Goal: Transaction & Acquisition: Subscribe to service/newsletter

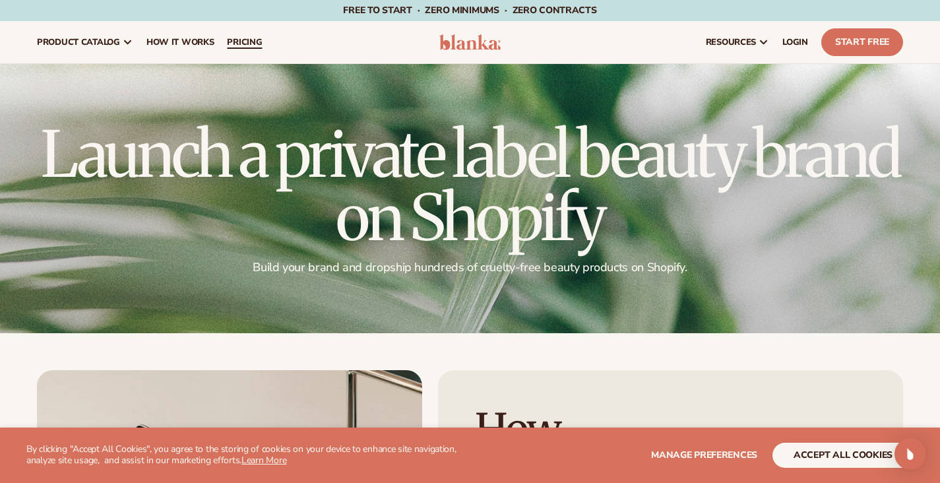
click at [268, 32] on link "pricing" at bounding box center [244, 42] width 48 height 42
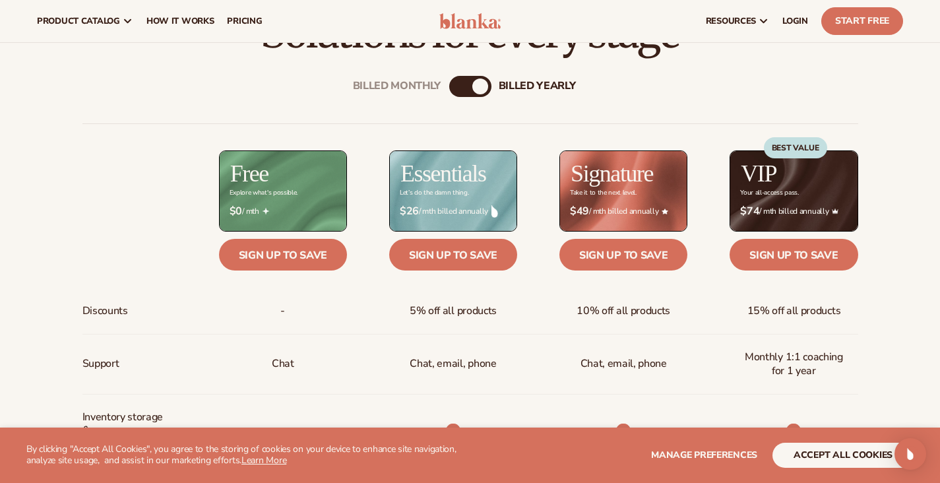
scroll to position [351, 0]
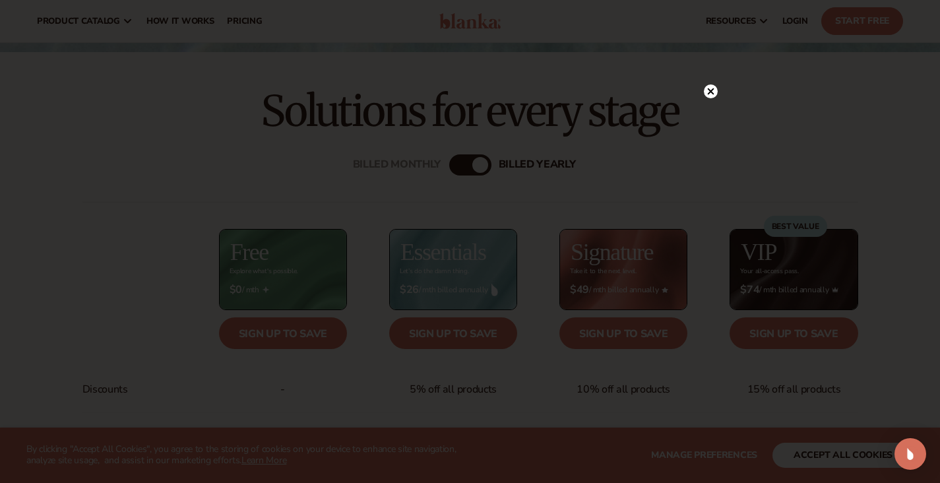
click at [709, 89] on circle at bounding box center [710, 91] width 14 height 14
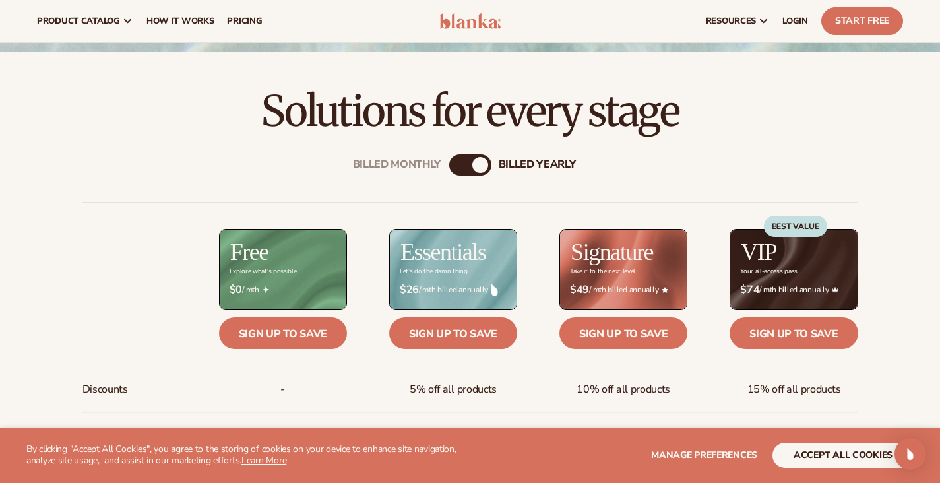
click at [468, 159] on div "Billed Monthly billed Yearly" at bounding box center [470, 164] width 42 height 21
click at [461, 168] on div "Billed Monthly" at bounding box center [457, 165] width 16 height 16
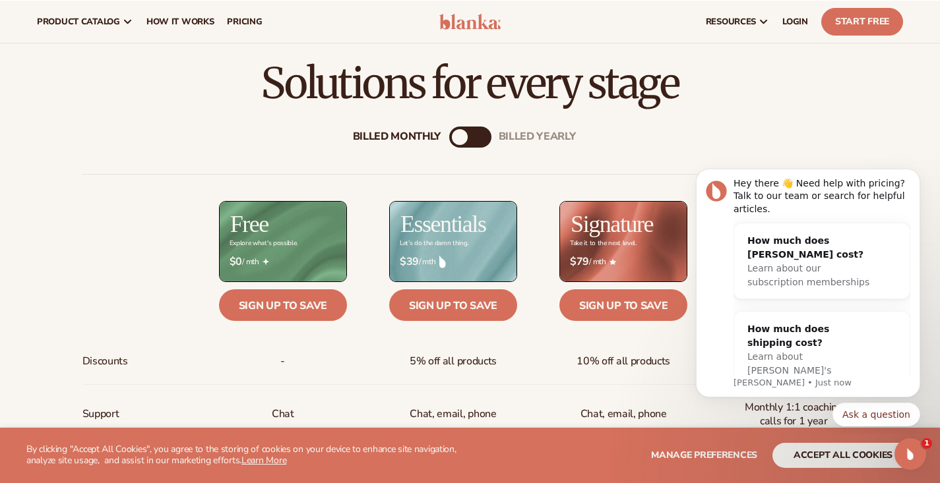
scroll to position [378, 0]
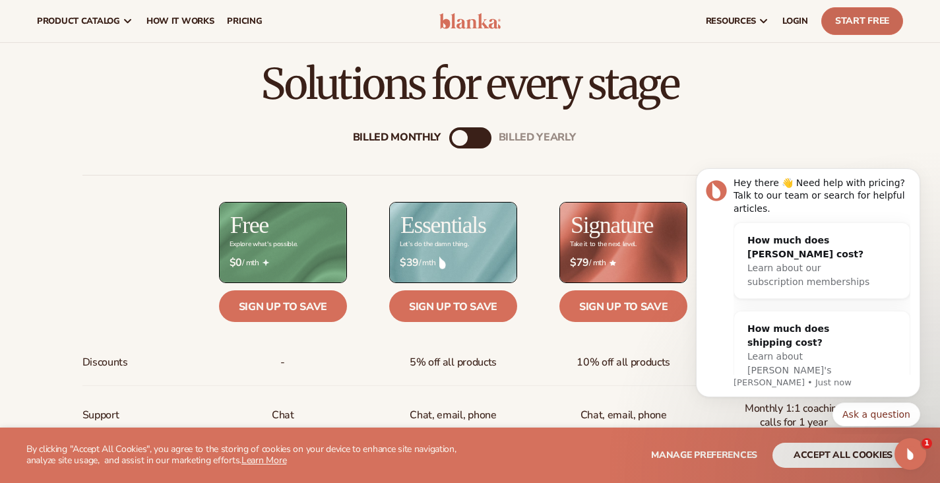
click at [852, 18] on link "Start Free" at bounding box center [862, 21] width 82 height 28
click at [782, 19] on span "LOGIN" at bounding box center [795, 21] width 26 height 11
